Goal: Check status: Check status

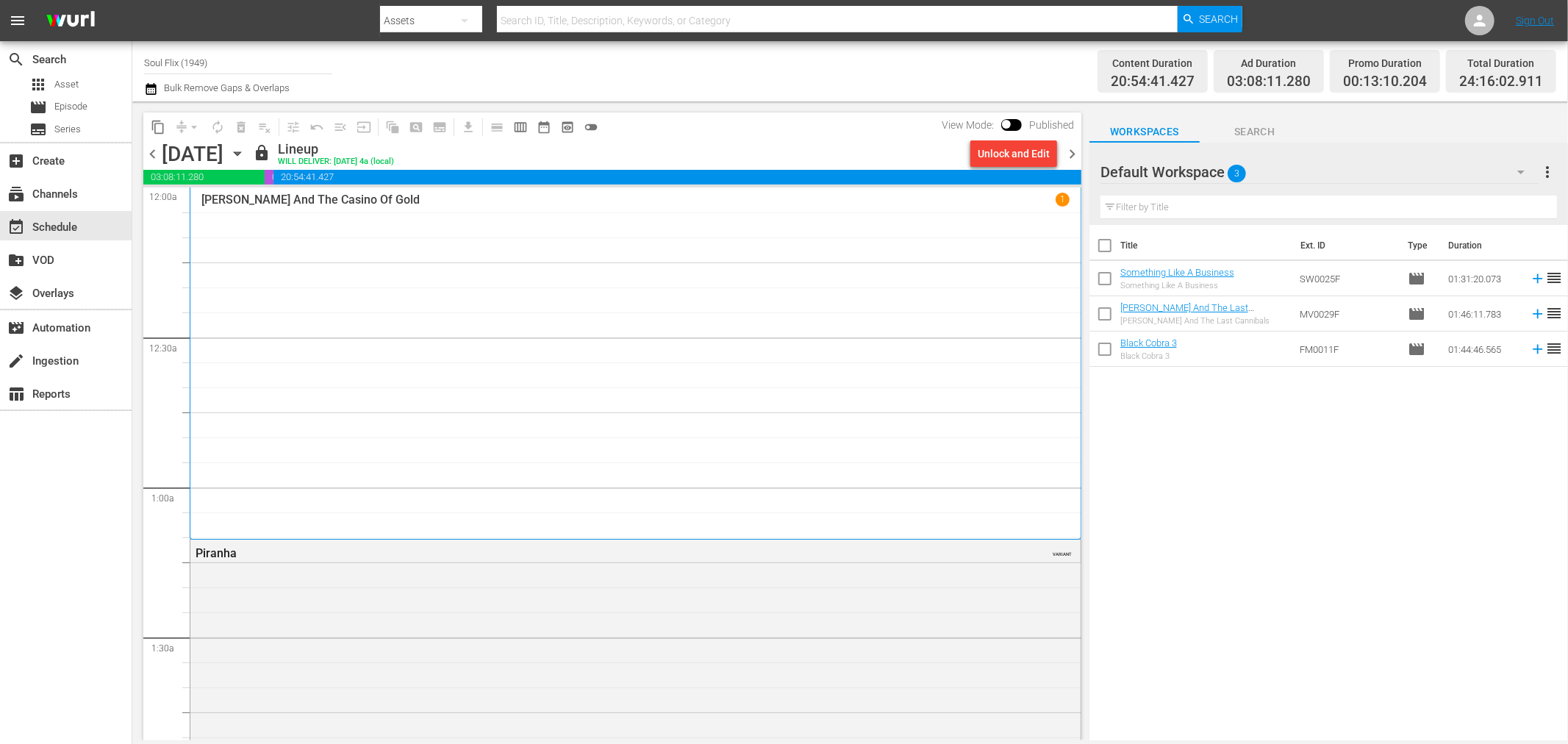
scroll to position [7074, 0]
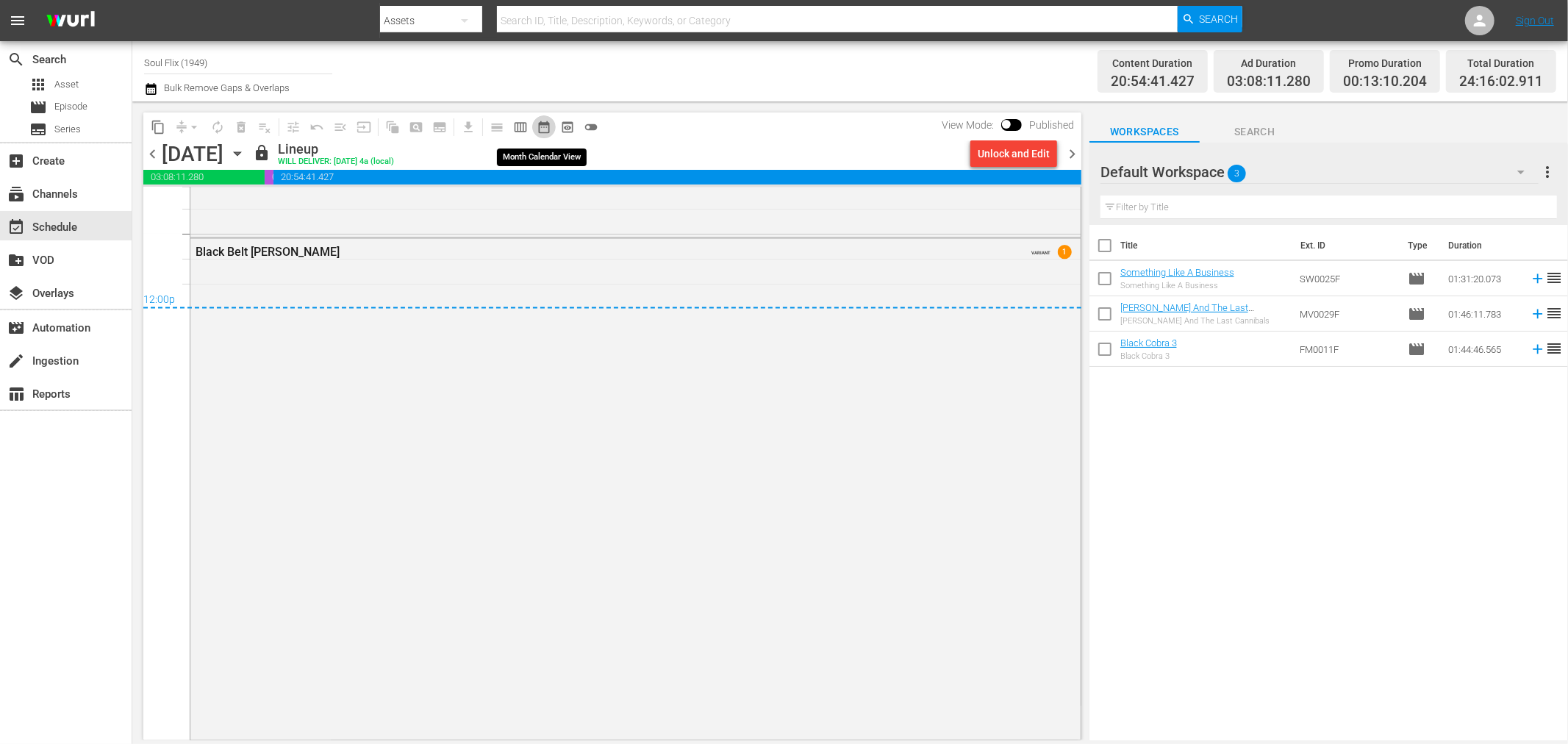
click at [545, 122] on span "date_range_outlined" at bounding box center [544, 127] width 14 height 14
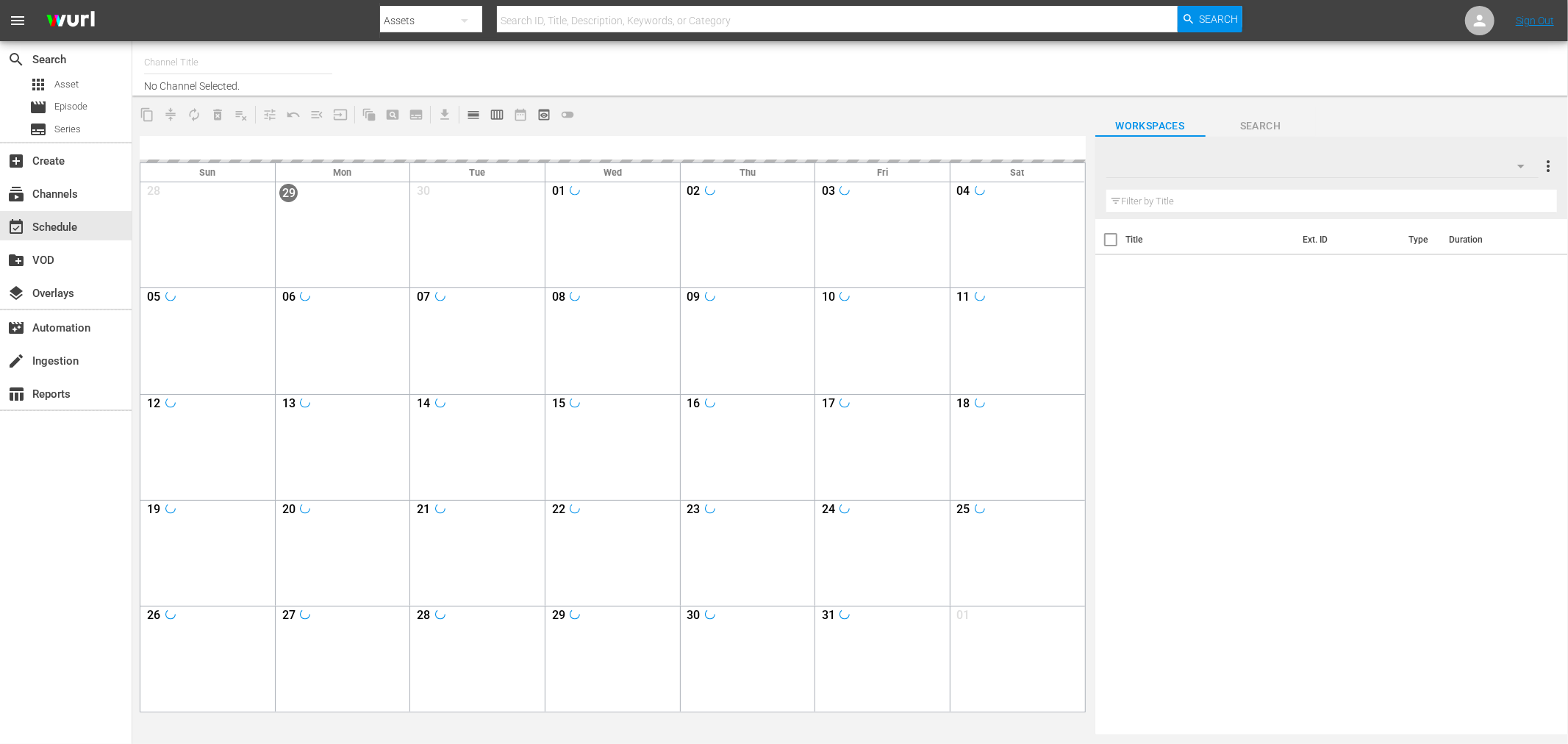
type input "Soul Flix (1949)"
